Goal: Information Seeking & Learning: Learn about a topic

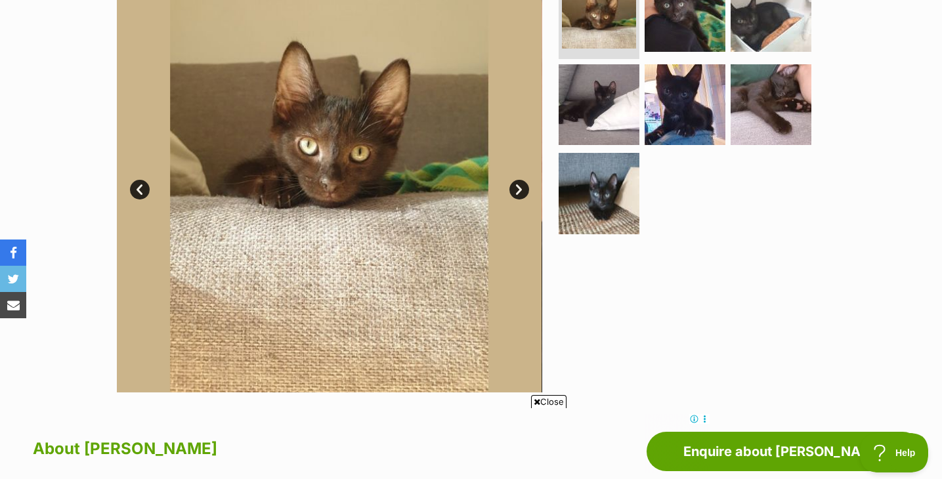
scroll to position [257, 0]
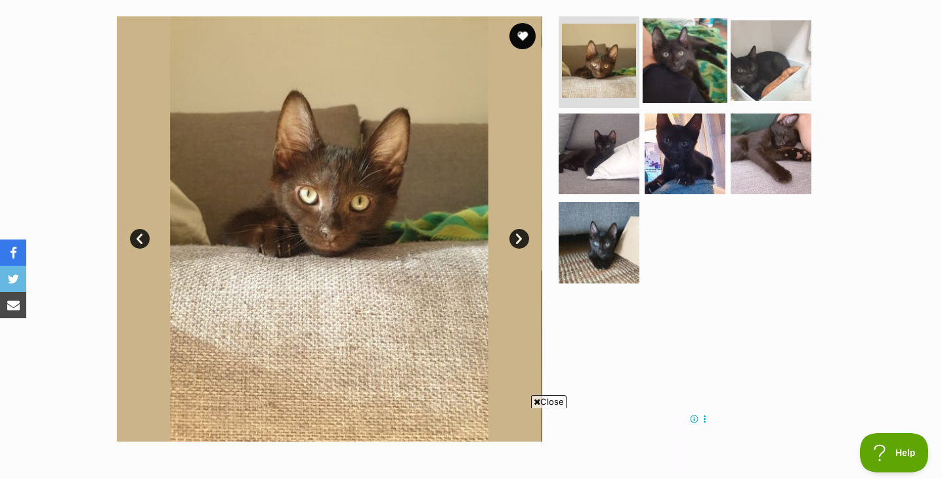
click at [673, 85] on img at bounding box center [684, 60] width 85 height 85
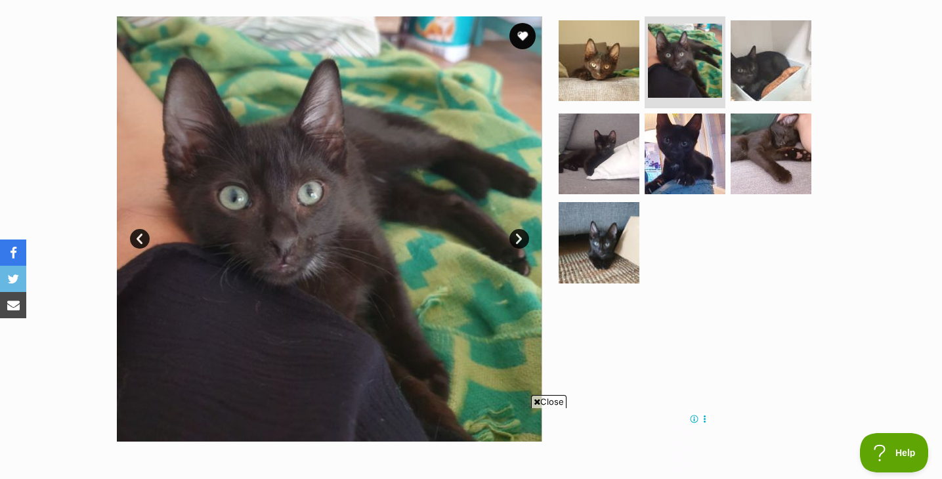
click at [724, 66] on ul at bounding box center [690, 153] width 269 height 275
click at [733, 143] on img at bounding box center [770, 153] width 85 height 85
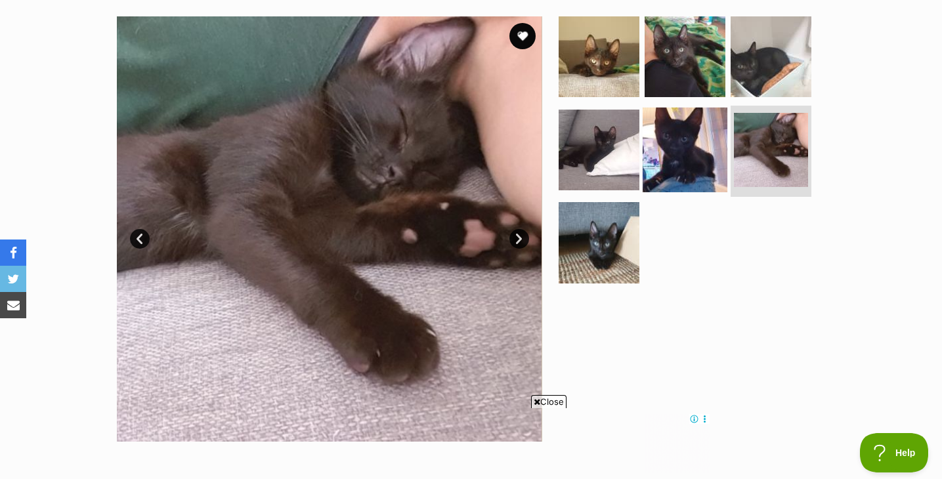
click at [694, 154] on img at bounding box center [684, 149] width 85 height 85
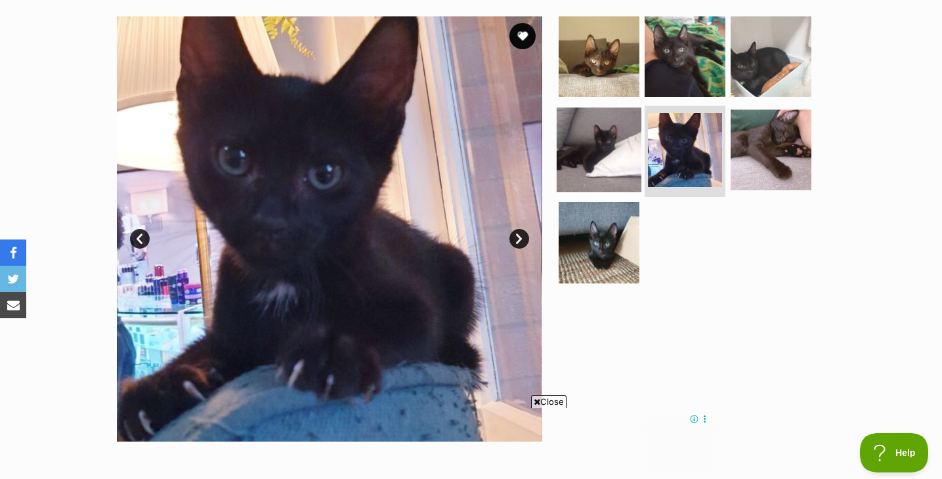
click at [612, 160] on img at bounding box center [598, 149] width 85 height 85
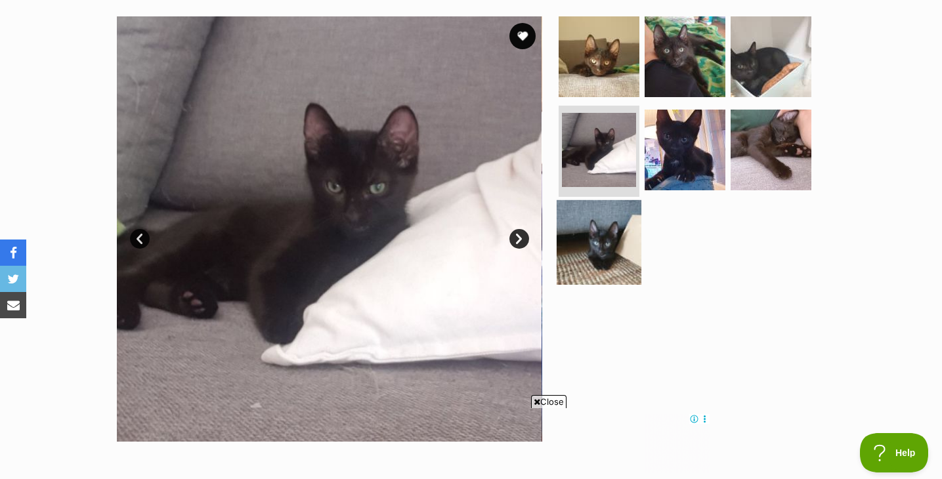
click at [604, 226] on img at bounding box center [598, 242] width 85 height 85
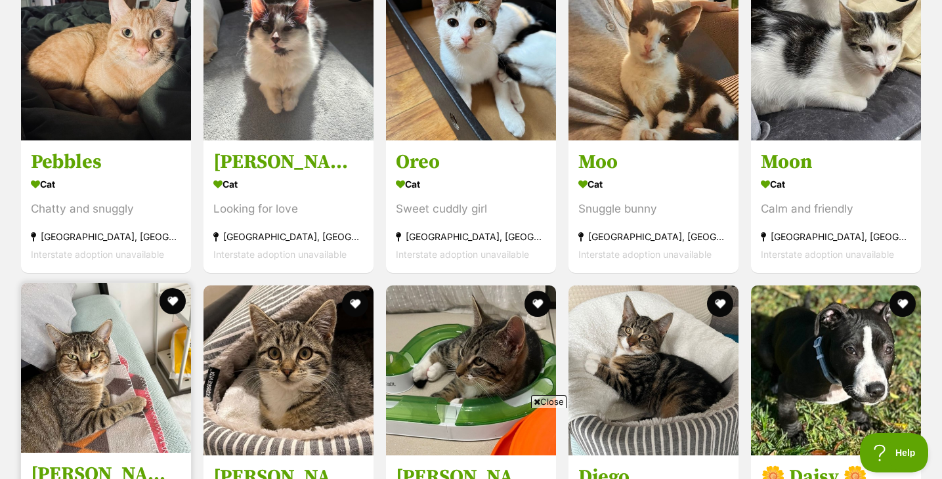
scroll to position [1302, 0]
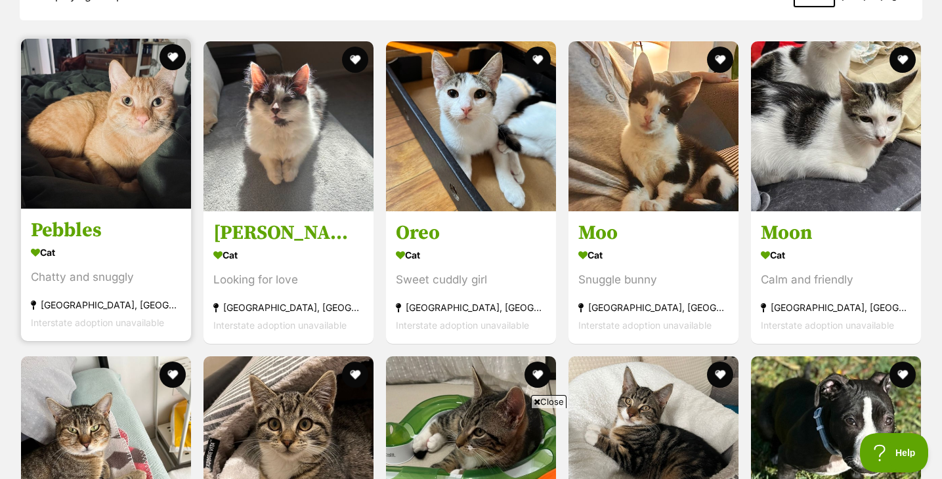
click at [134, 170] on img at bounding box center [106, 124] width 170 height 170
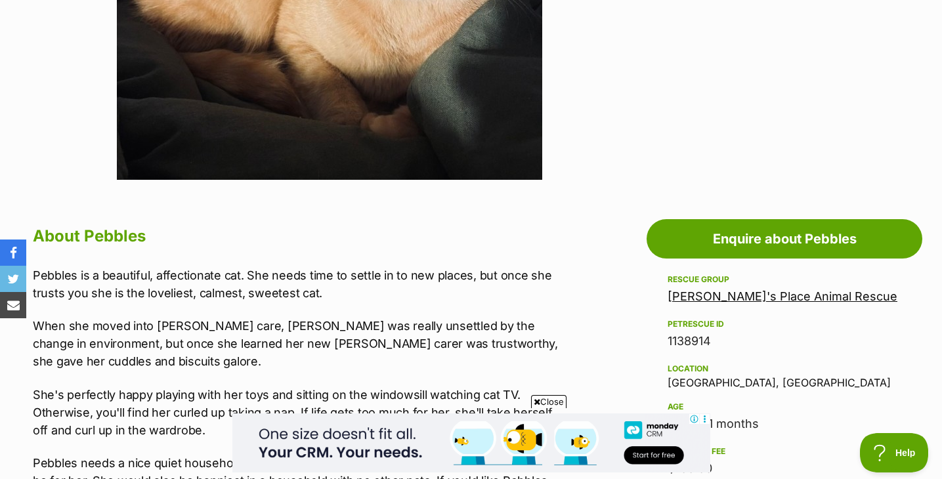
scroll to position [532, 0]
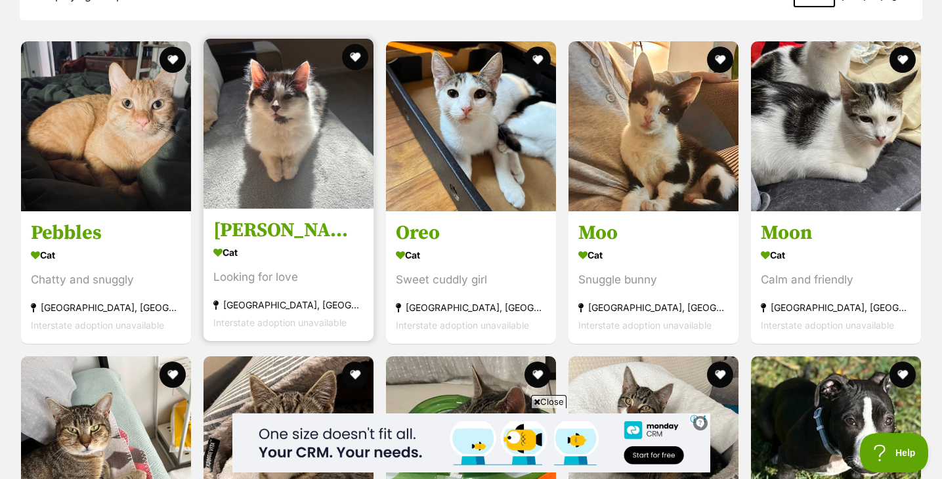
click at [251, 106] on img at bounding box center [288, 124] width 170 height 170
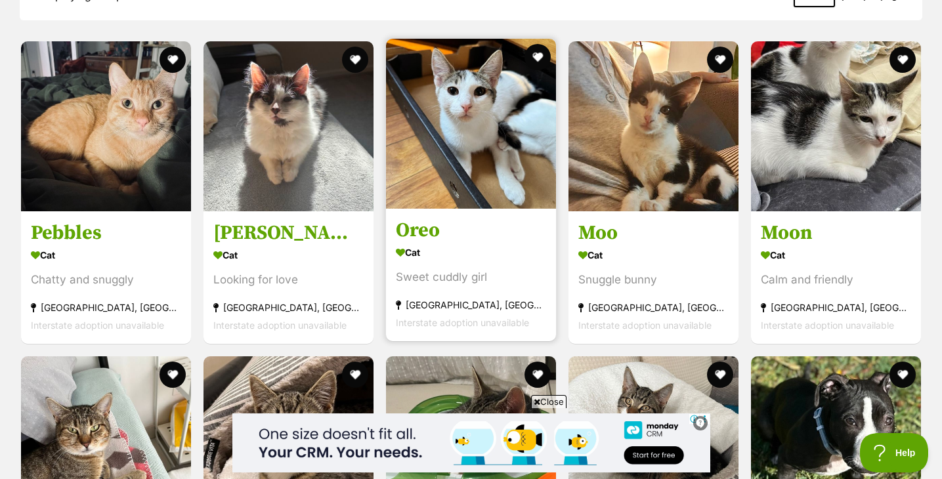
click at [517, 142] on img at bounding box center [471, 124] width 170 height 170
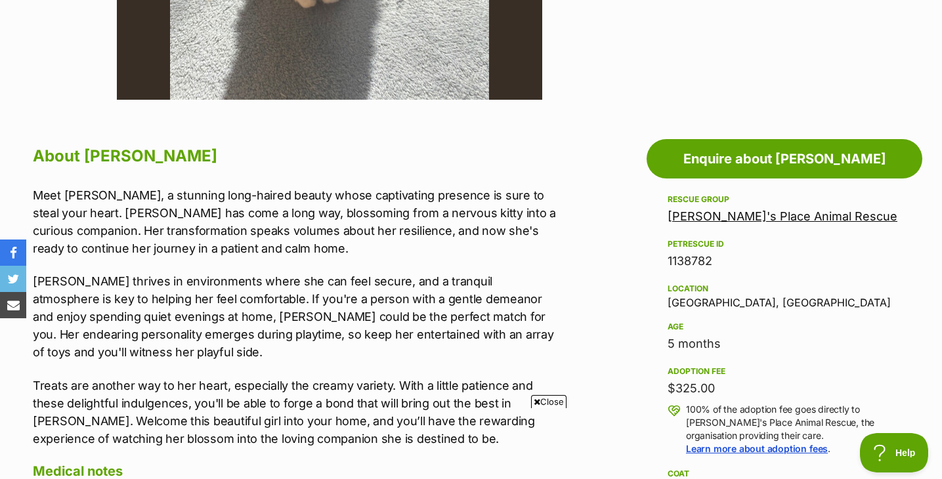
scroll to position [598, 0]
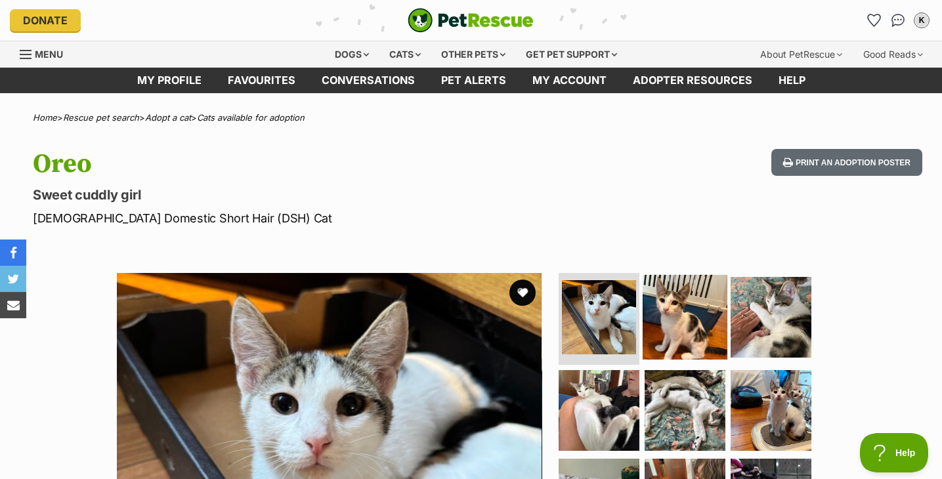
click at [675, 303] on img at bounding box center [684, 317] width 85 height 85
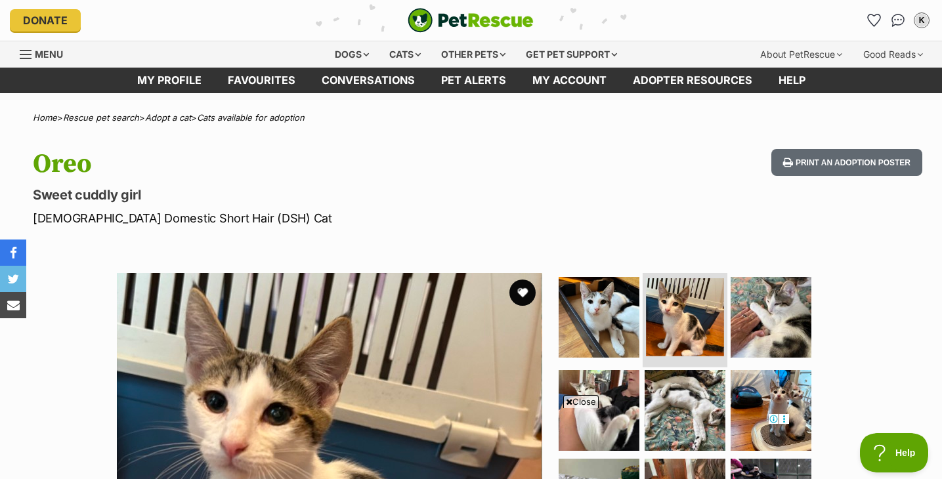
scroll to position [254, 0]
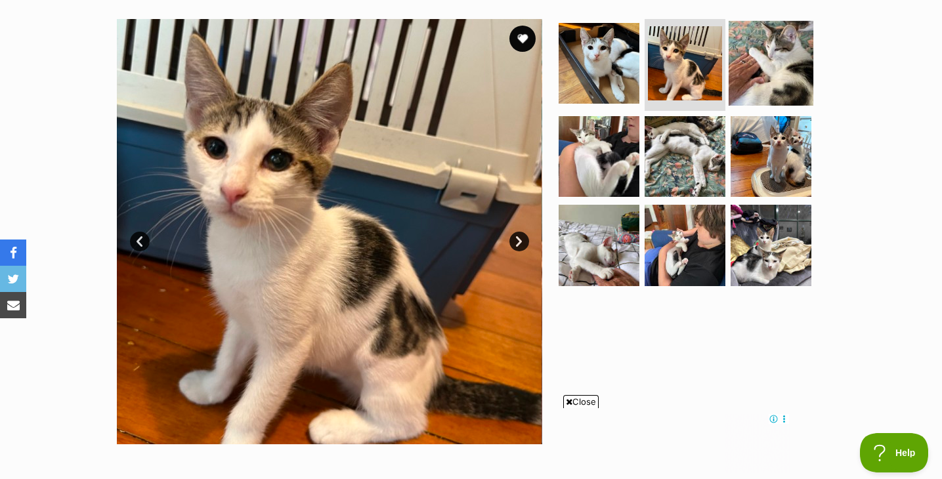
click at [754, 64] on img at bounding box center [770, 63] width 85 height 85
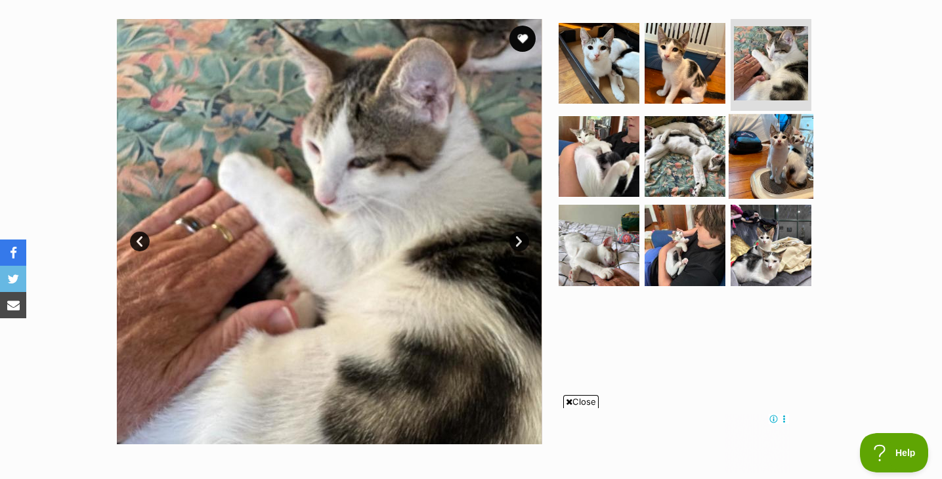
click at [770, 160] on img at bounding box center [770, 156] width 85 height 85
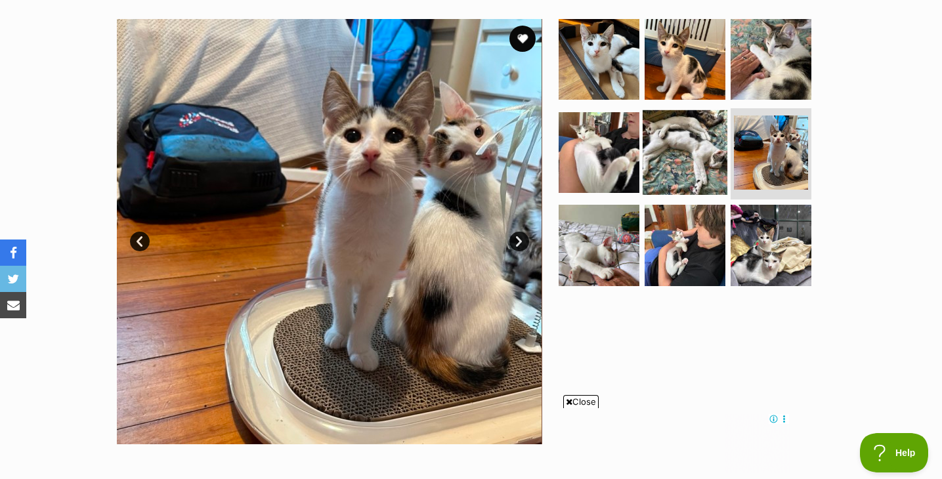
click at [682, 167] on img at bounding box center [684, 152] width 85 height 85
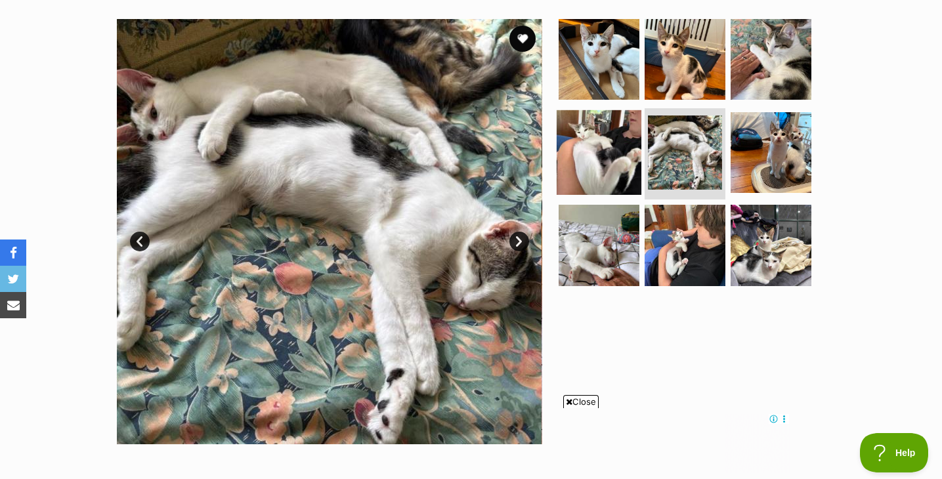
click at [579, 159] on img at bounding box center [598, 152] width 85 height 85
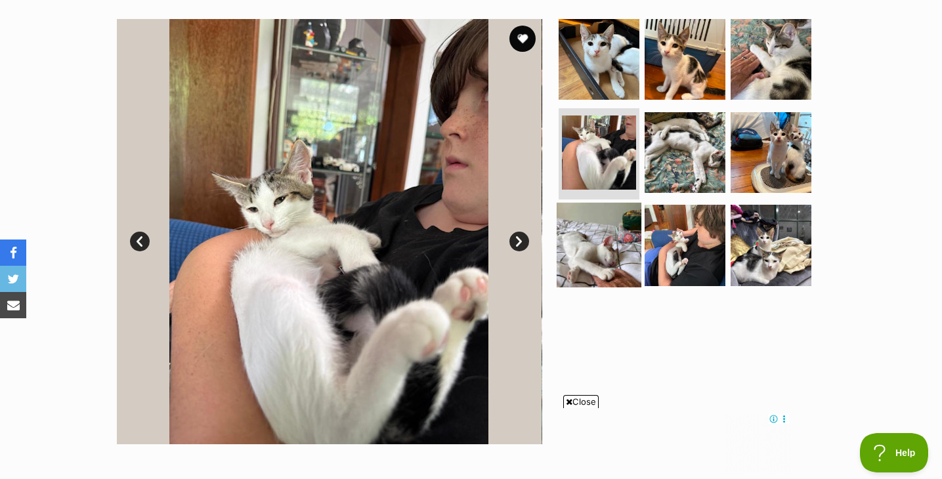
click at [598, 219] on img at bounding box center [598, 245] width 85 height 85
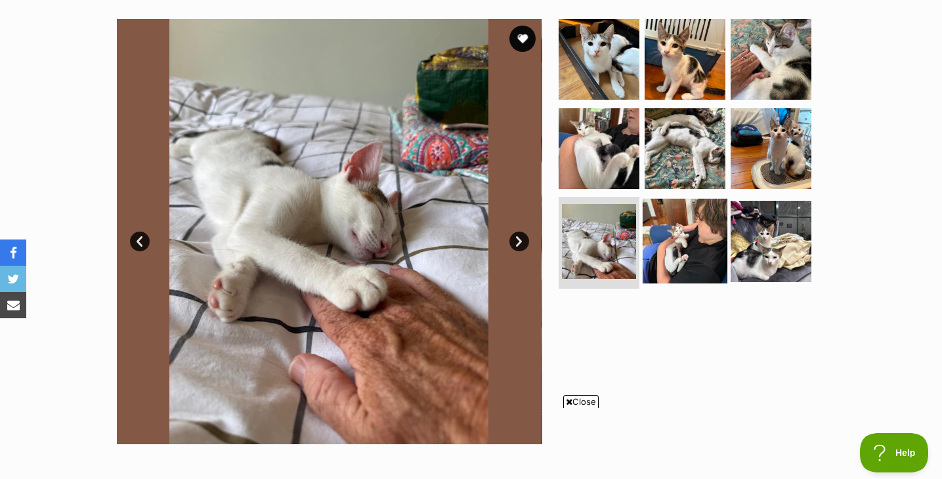
click at [666, 230] on img at bounding box center [684, 241] width 85 height 85
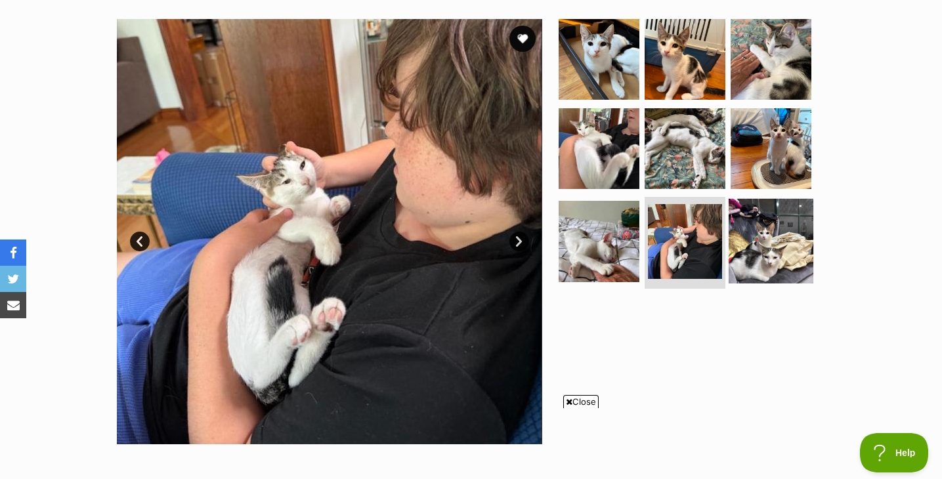
click at [771, 234] on img at bounding box center [770, 241] width 85 height 85
